Goal: Information Seeking & Learning: Learn about a topic

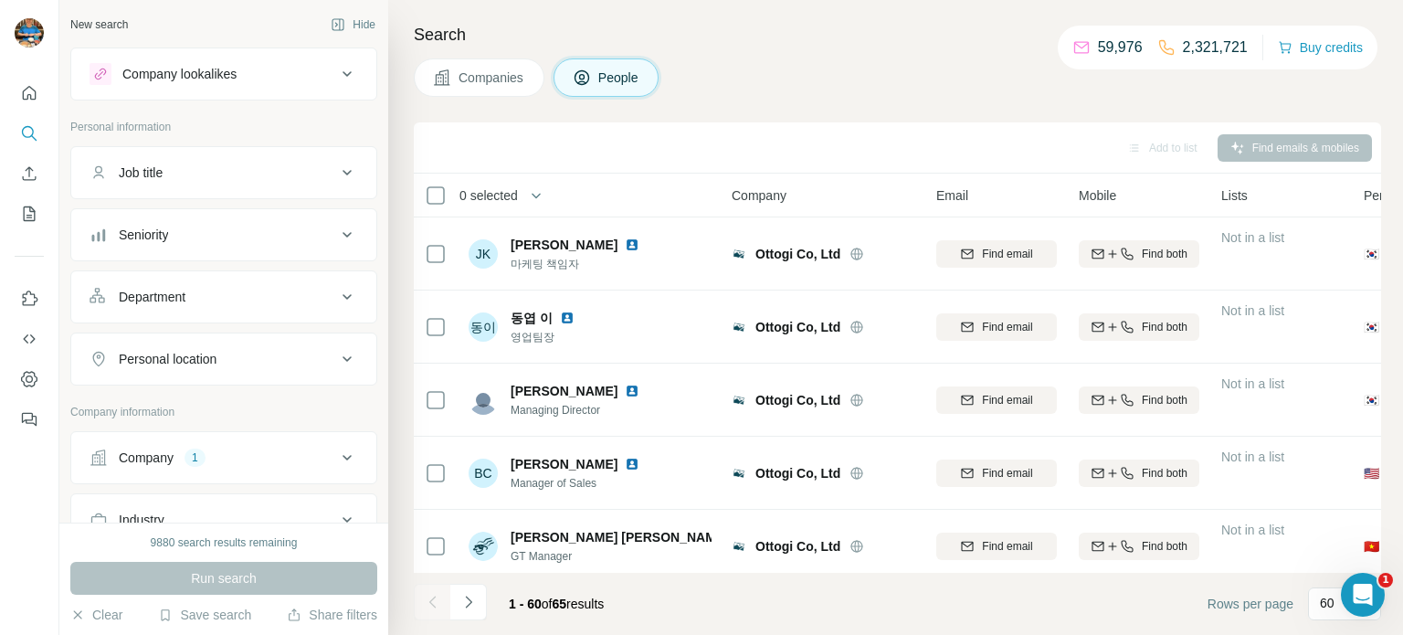
click at [291, 455] on div "Company 1" at bounding box center [213, 458] width 247 height 18
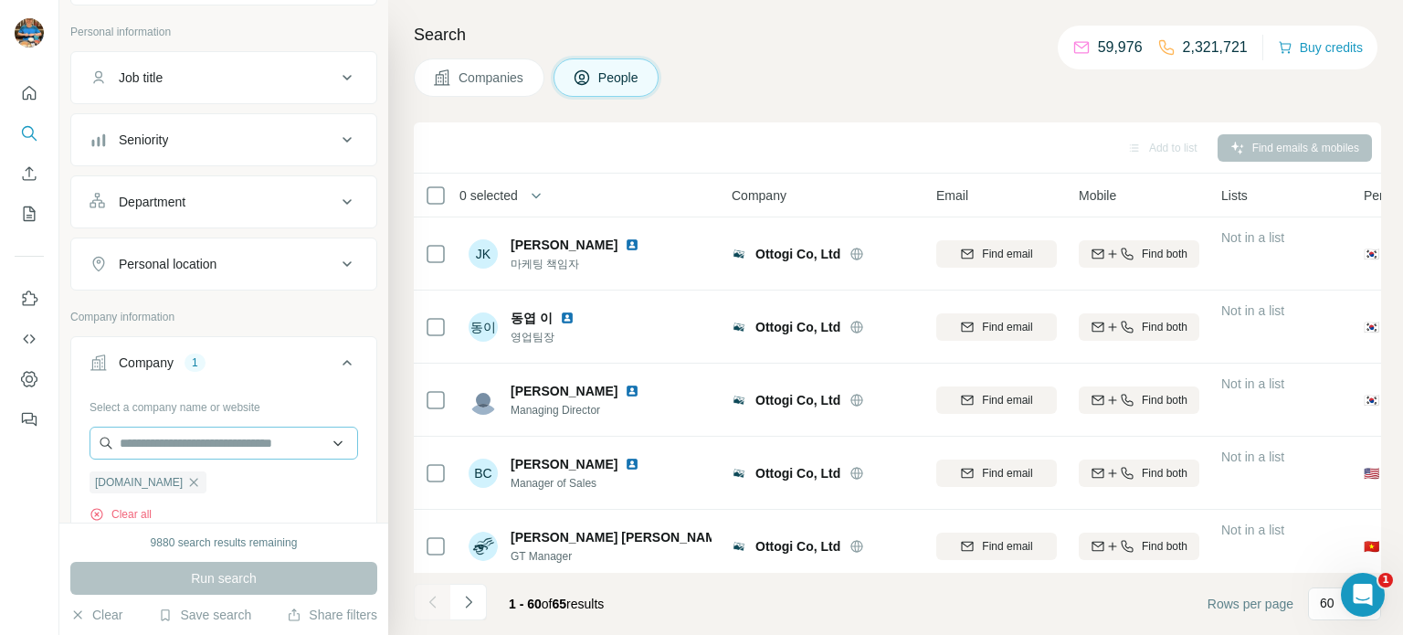
scroll to position [143, 0]
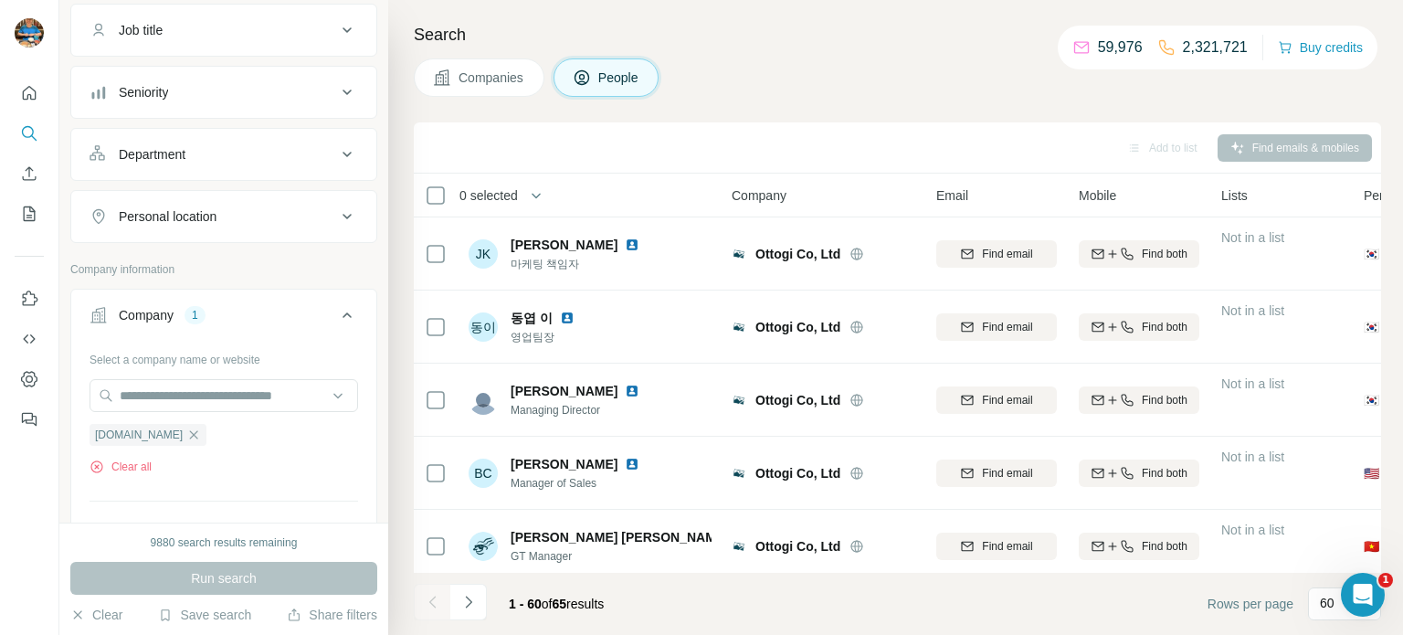
click at [186, 430] on icon "button" at bounding box center [193, 435] width 15 height 15
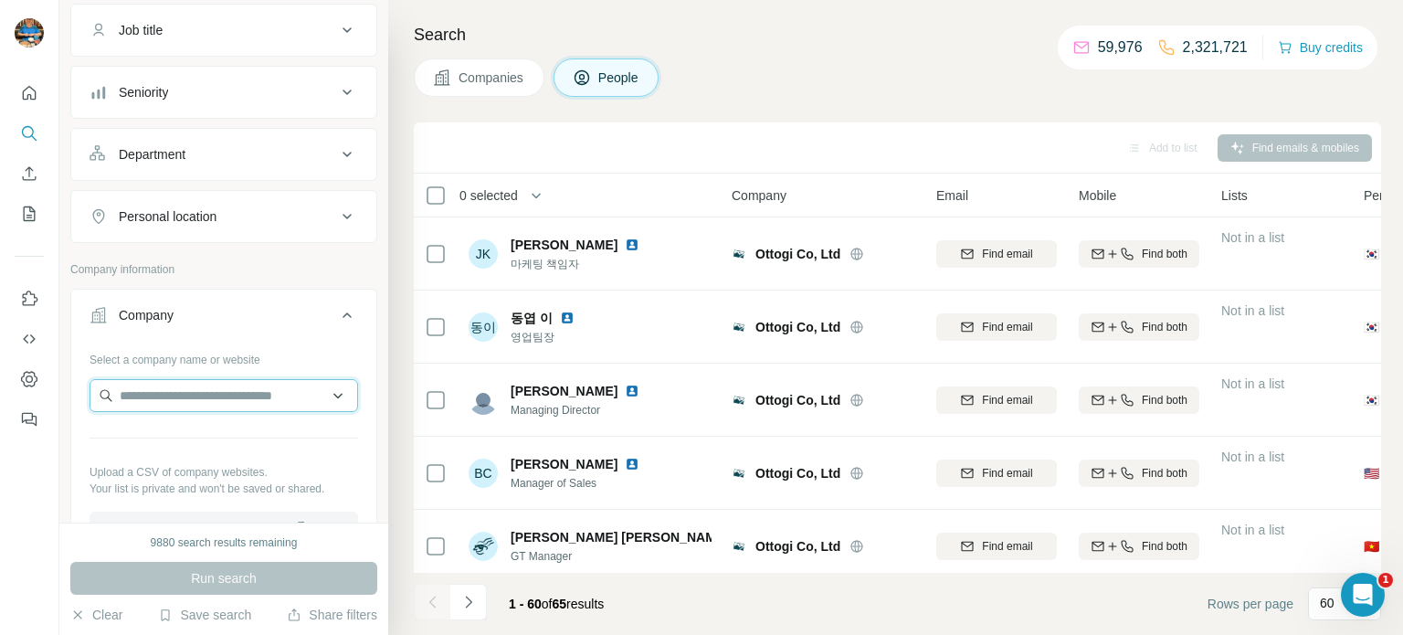
click at [193, 397] on input "text" at bounding box center [224, 395] width 269 height 33
paste input "**********"
type input "**********"
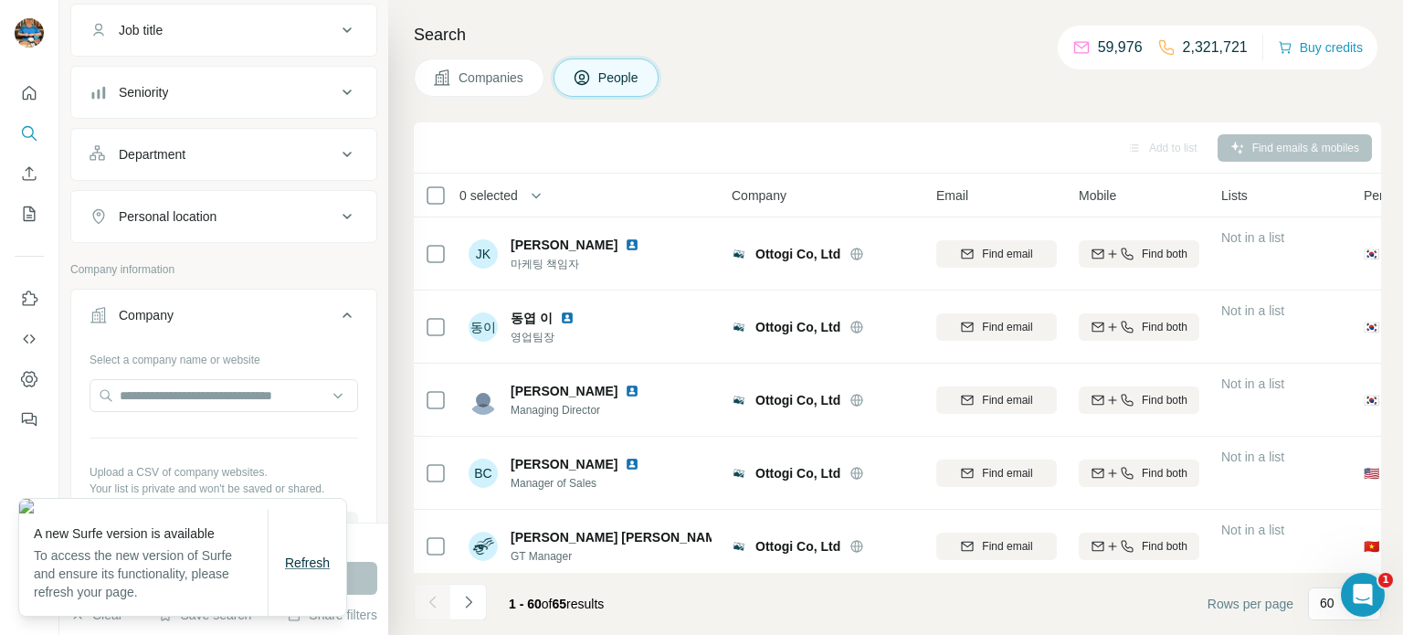
click at [313, 570] on span "Refresh" at bounding box center [307, 563] width 45 height 15
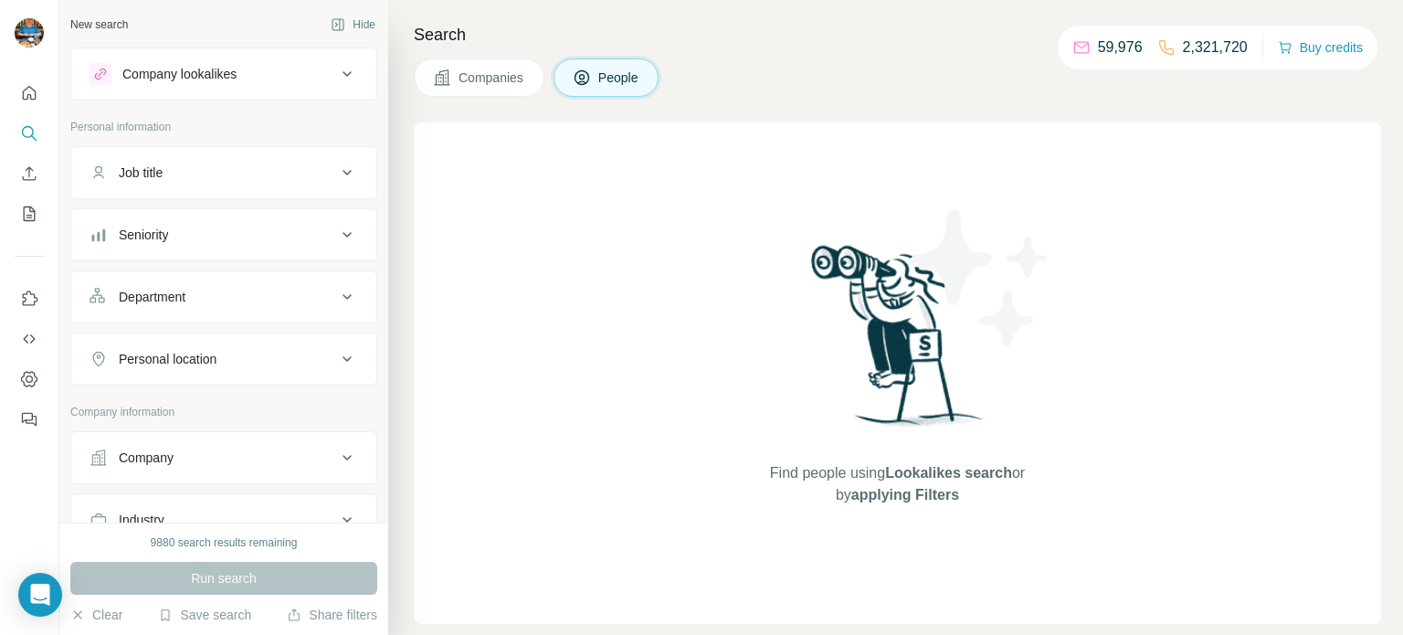
click at [246, 461] on div "Company" at bounding box center [213, 458] width 247 height 18
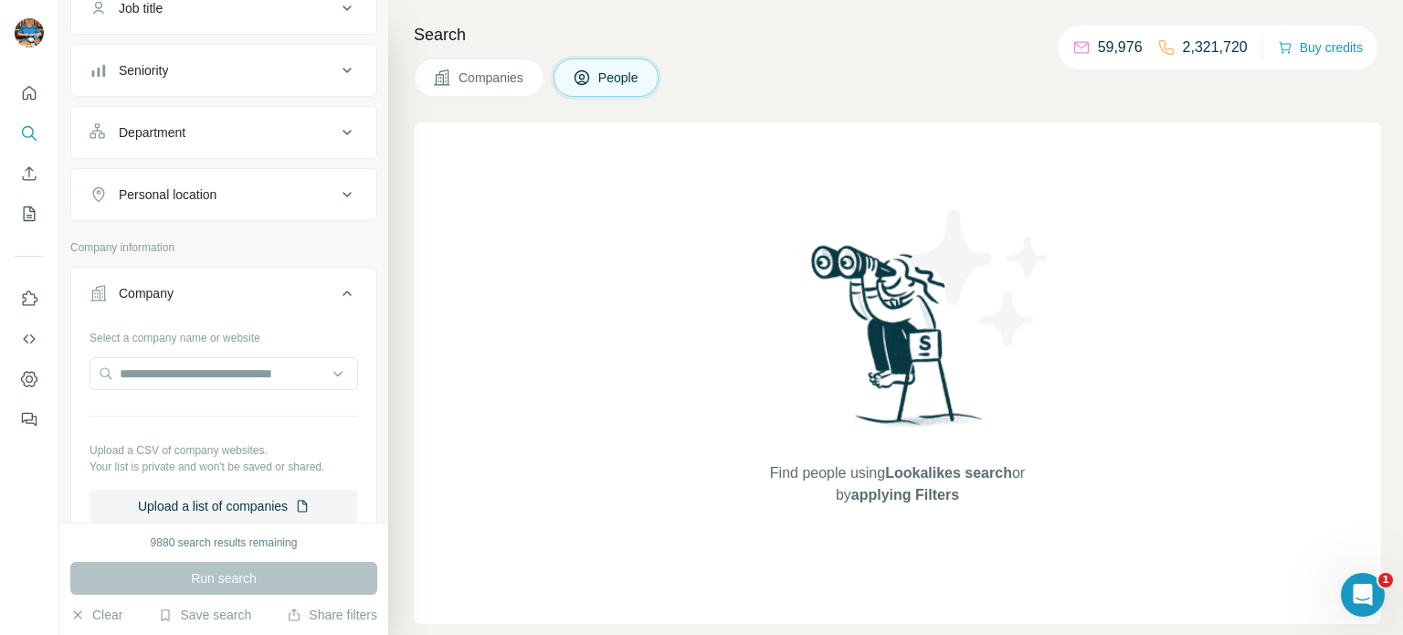
scroll to position [171, 0]
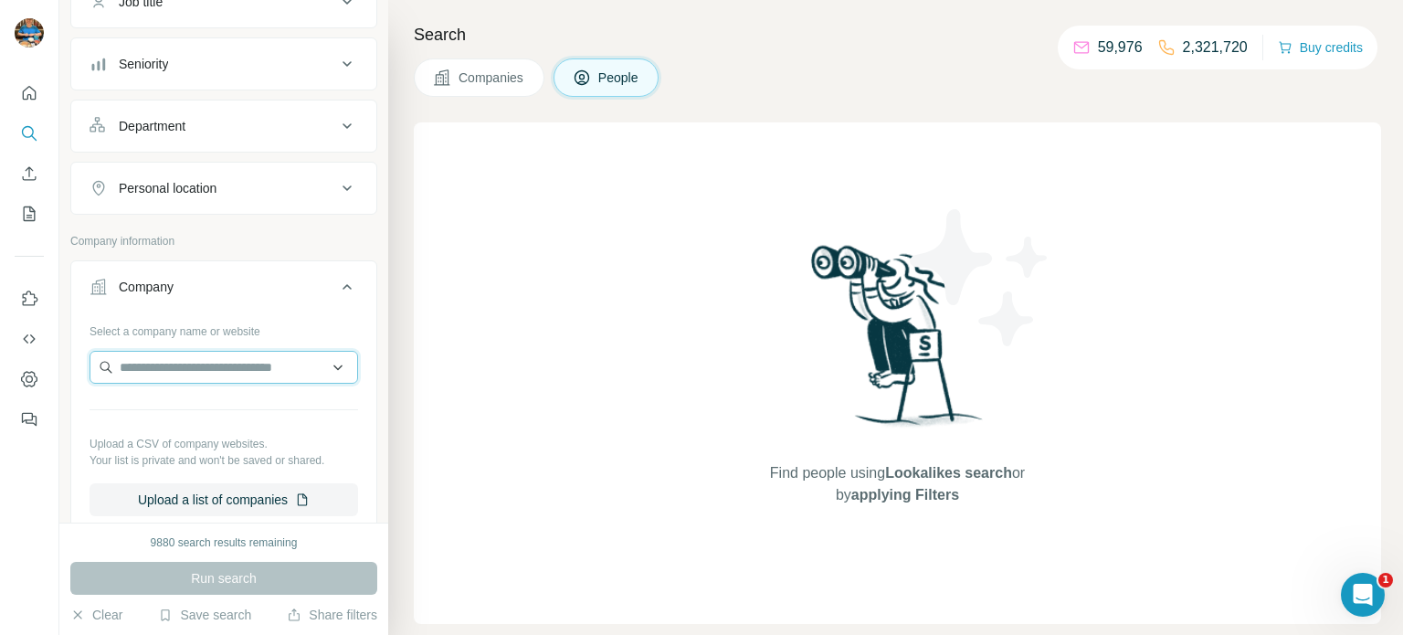
click at [247, 351] on input "text" at bounding box center [224, 367] width 269 height 33
paste input "**********"
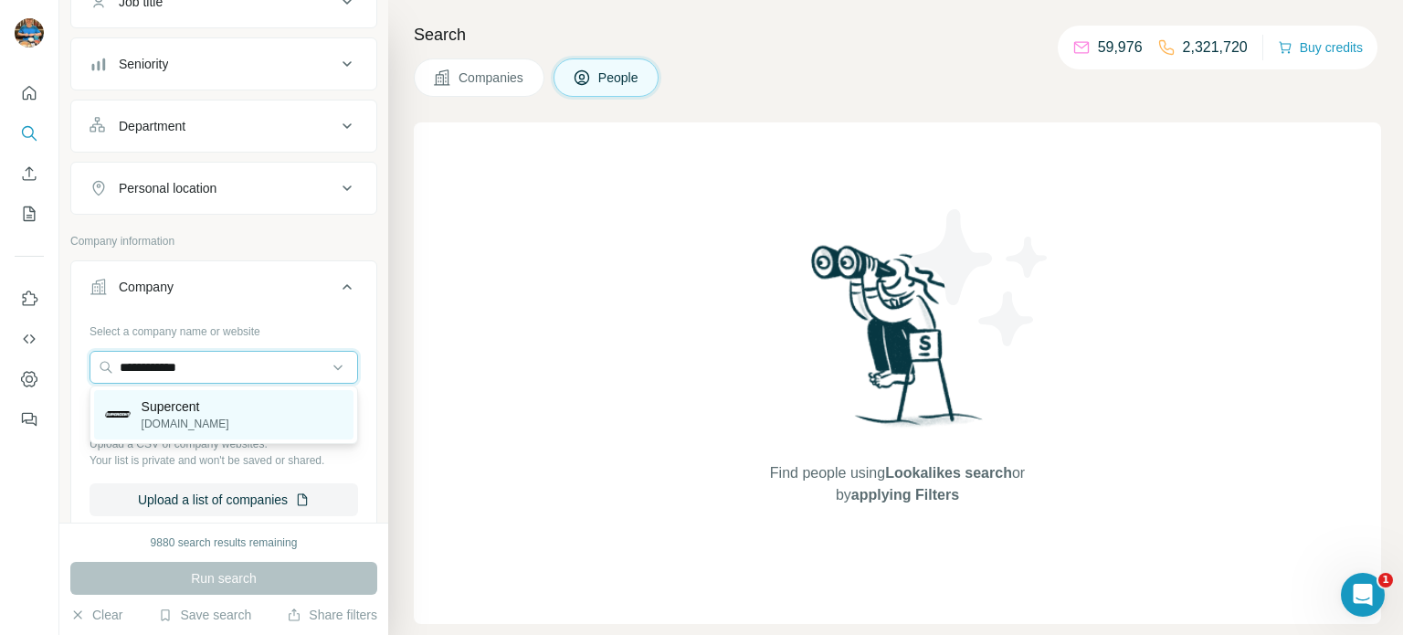
type input "**********"
click at [211, 412] on div "Supercent [DOMAIN_NAME]" at bounding box center [223, 414] width 259 height 49
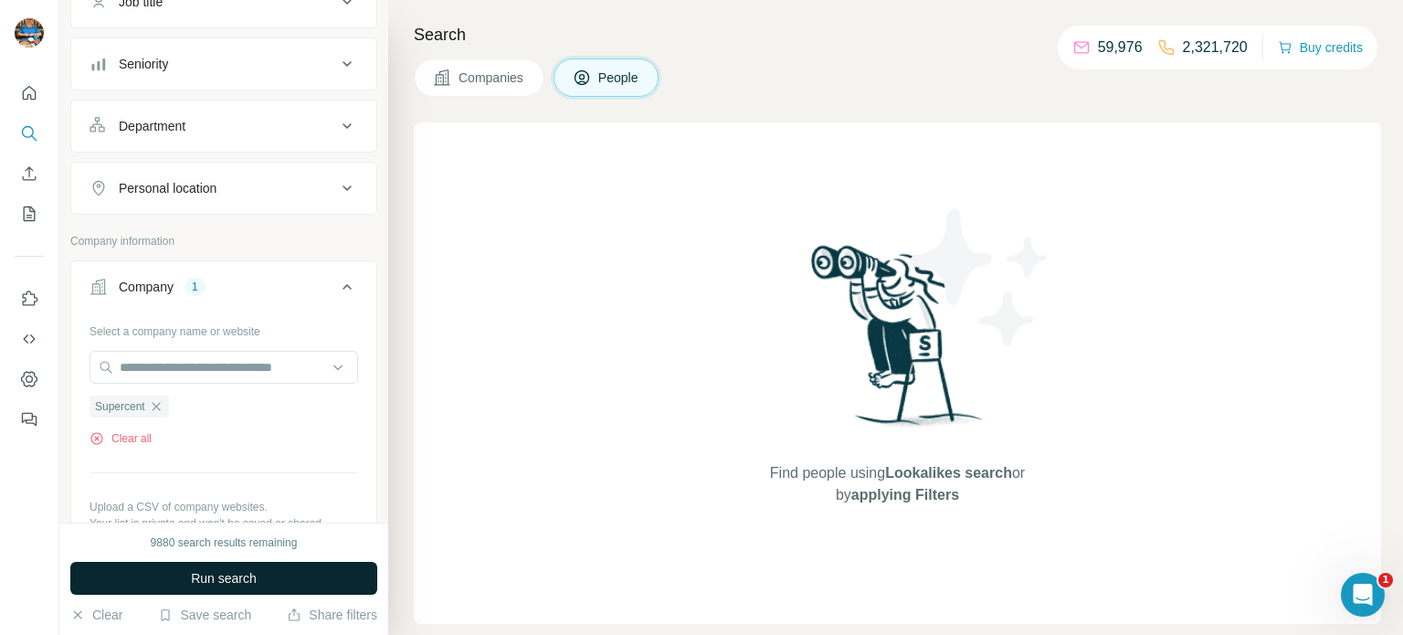
click at [253, 582] on span "Run search" at bounding box center [224, 578] width 66 height 18
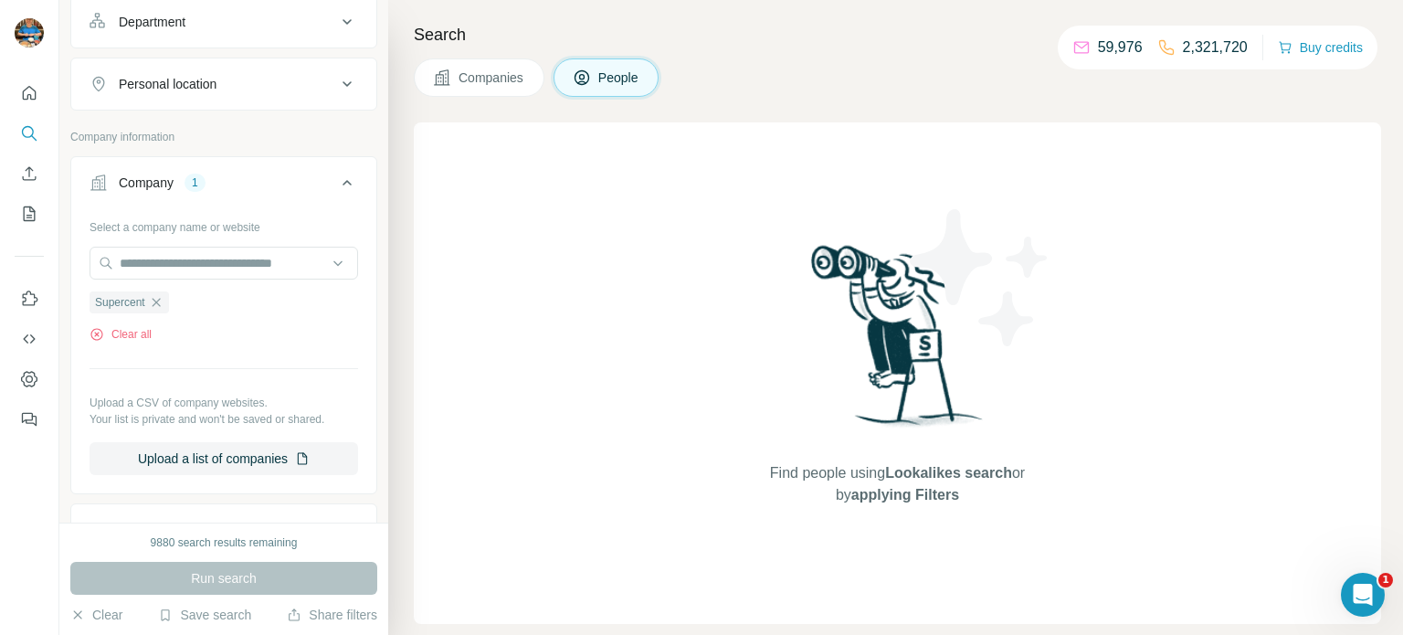
scroll to position [303, 0]
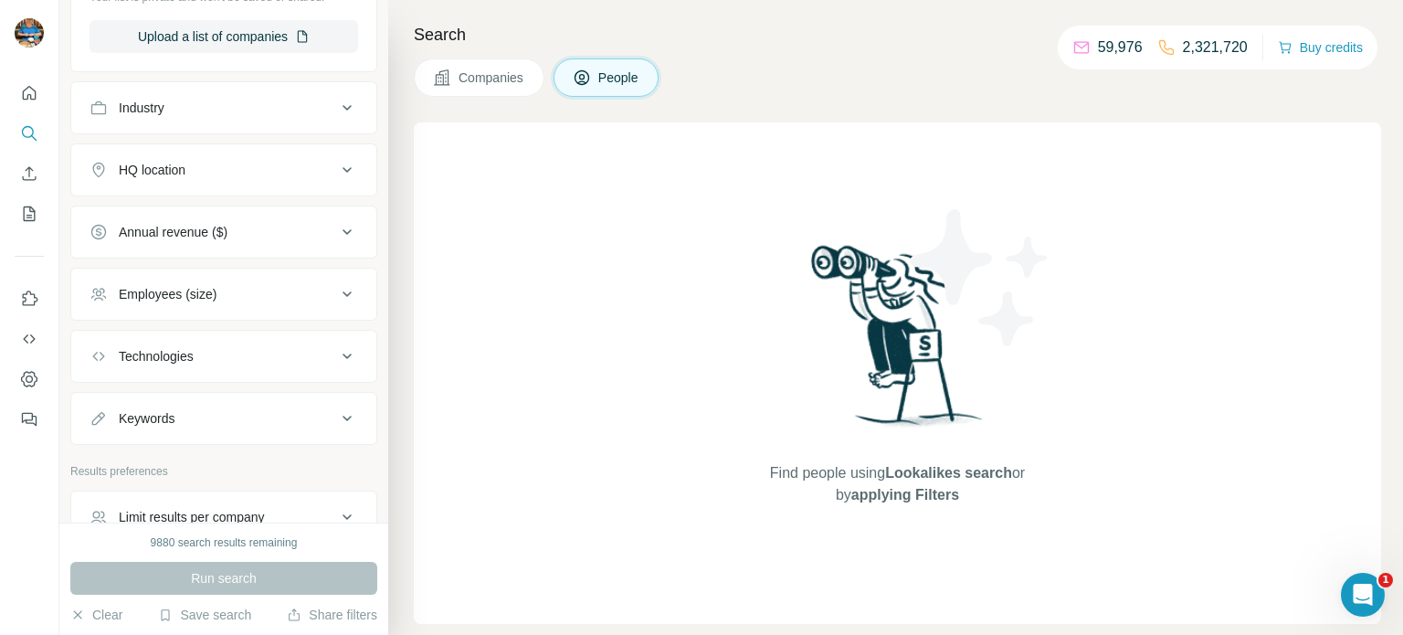
click at [525, 79] on span "Companies" at bounding box center [492, 78] width 67 height 18
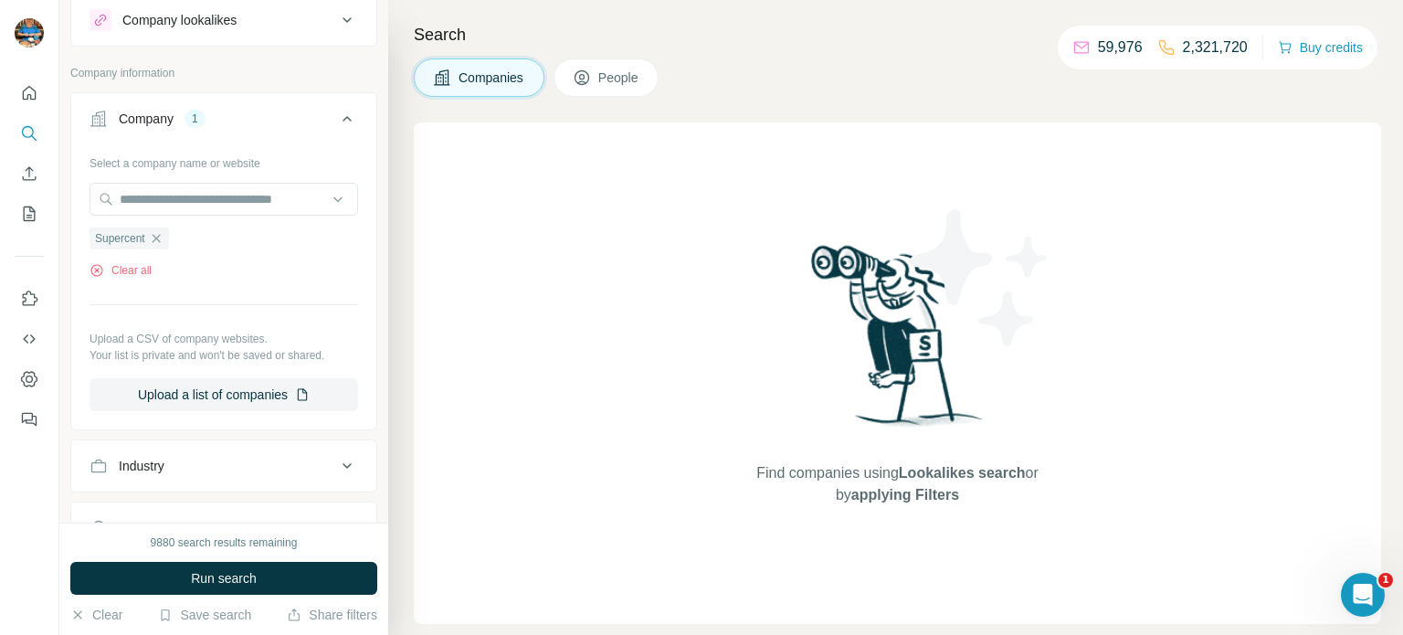
scroll to position [16, 0]
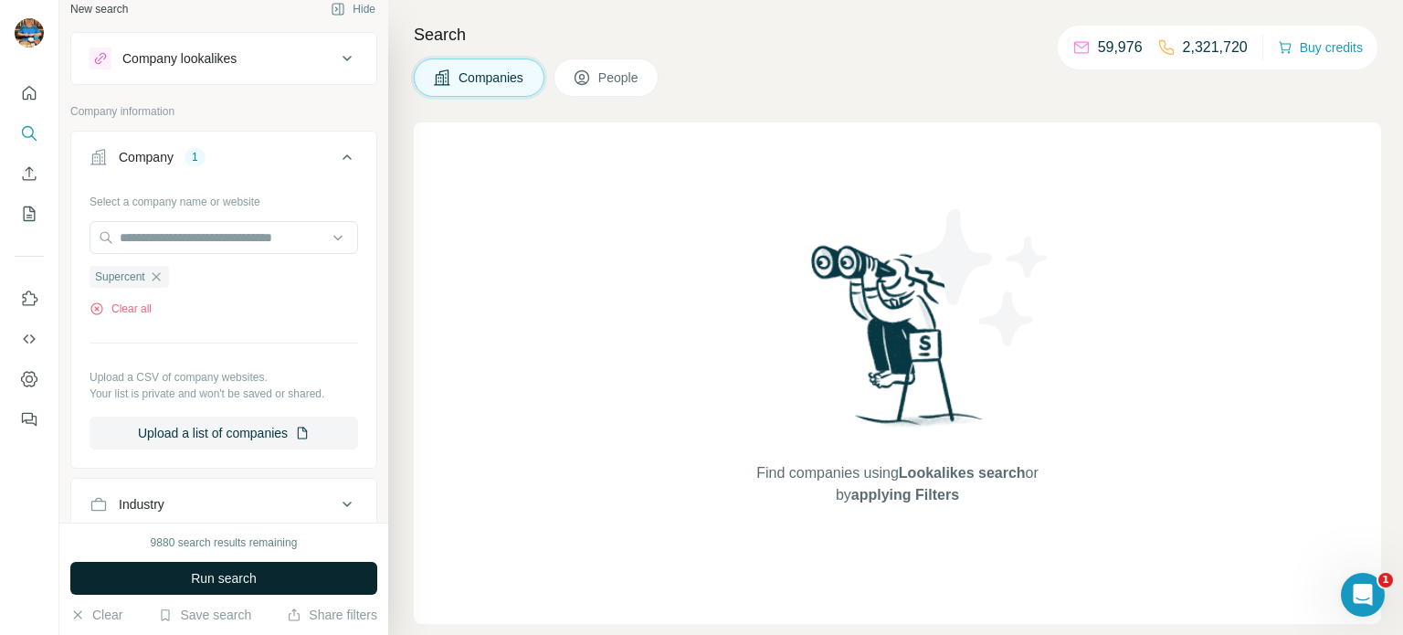
click at [256, 571] on span "Run search" at bounding box center [224, 578] width 66 height 18
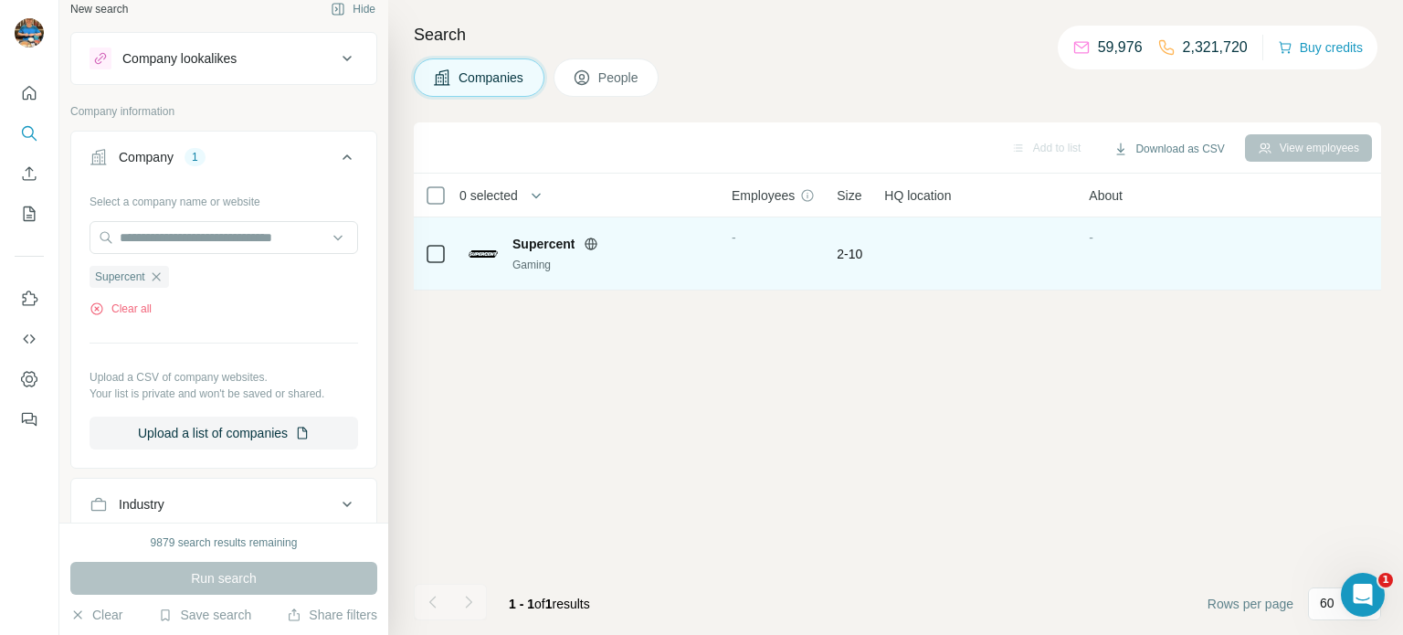
click at [539, 242] on span "Supercent" at bounding box center [544, 244] width 62 height 18
click at [537, 247] on span "Supercent" at bounding box center [544, 244] width 62 height 18
click at [491, 250] on img at bounding box center [483, 253] width 29 height 7
click at [477, 253] on img at bounding box center [483, 253] width 29 height 7
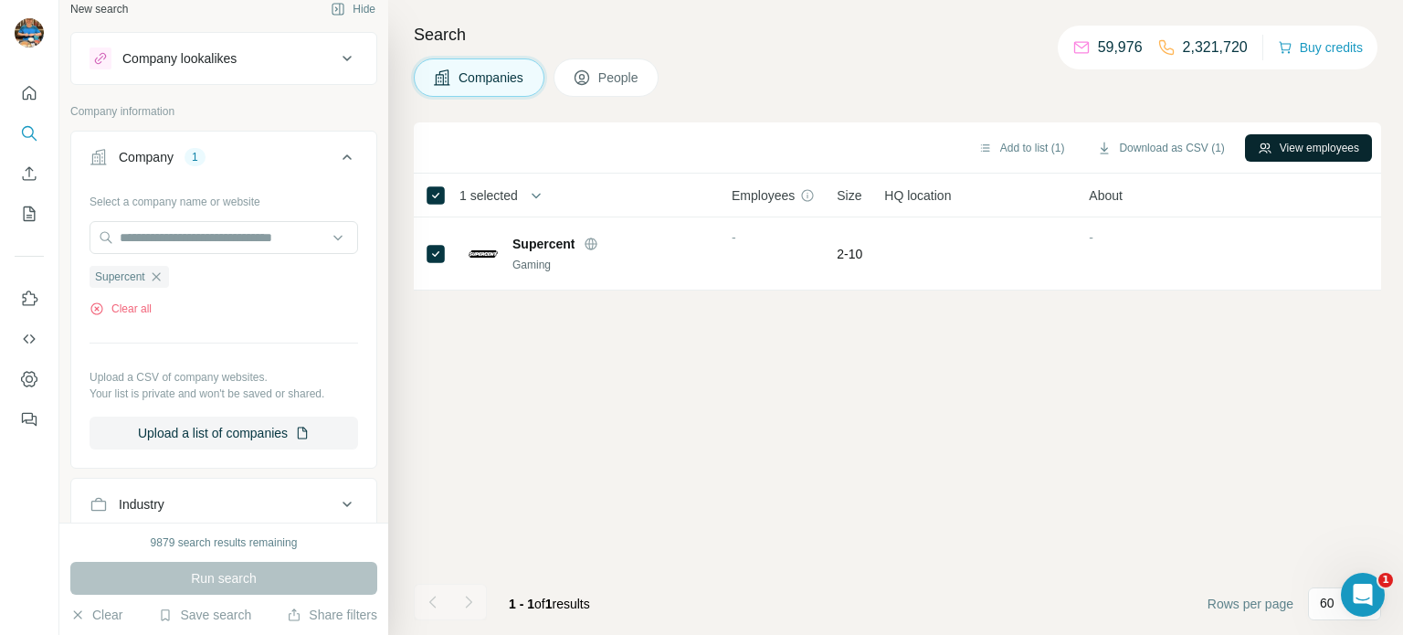
click at [1319, 146] on button "View employees" at bounding box center [1308, 147] width 127 height 27
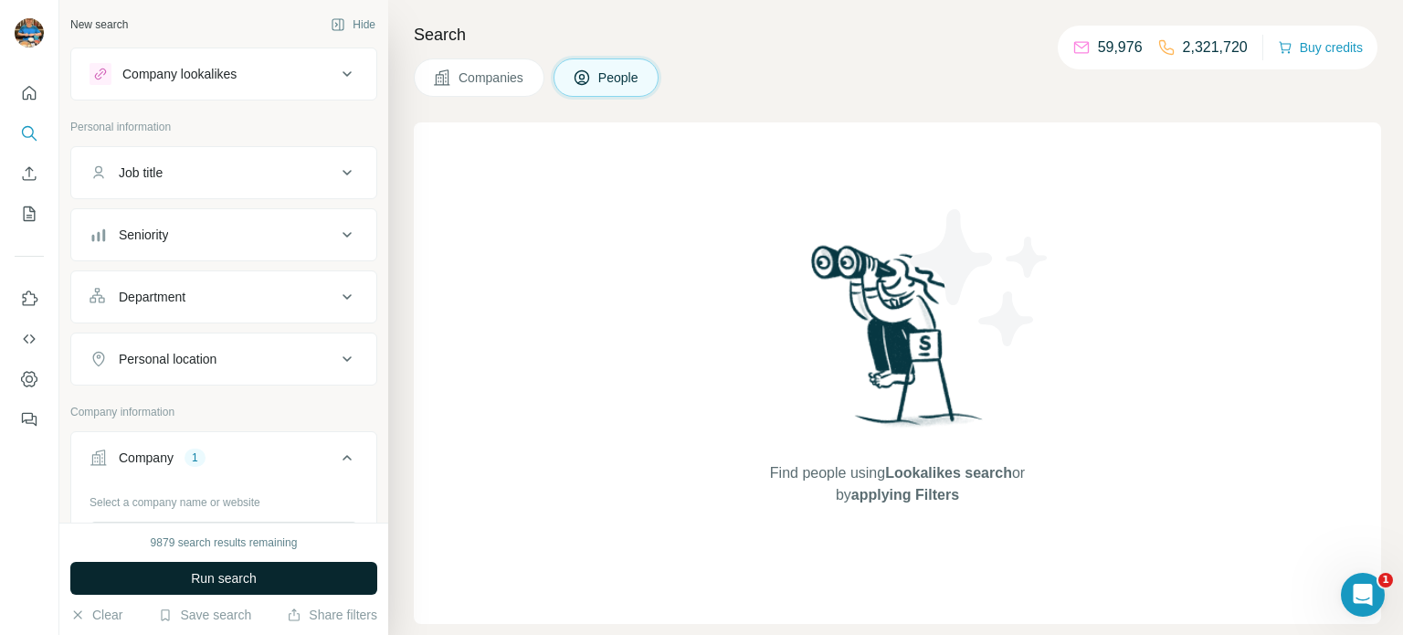
click at [212, 585] on span "Run search" at bounding box center [224, 578] width 66 height 18
